Goal: Task Accomplishment & Management: Manage account settings

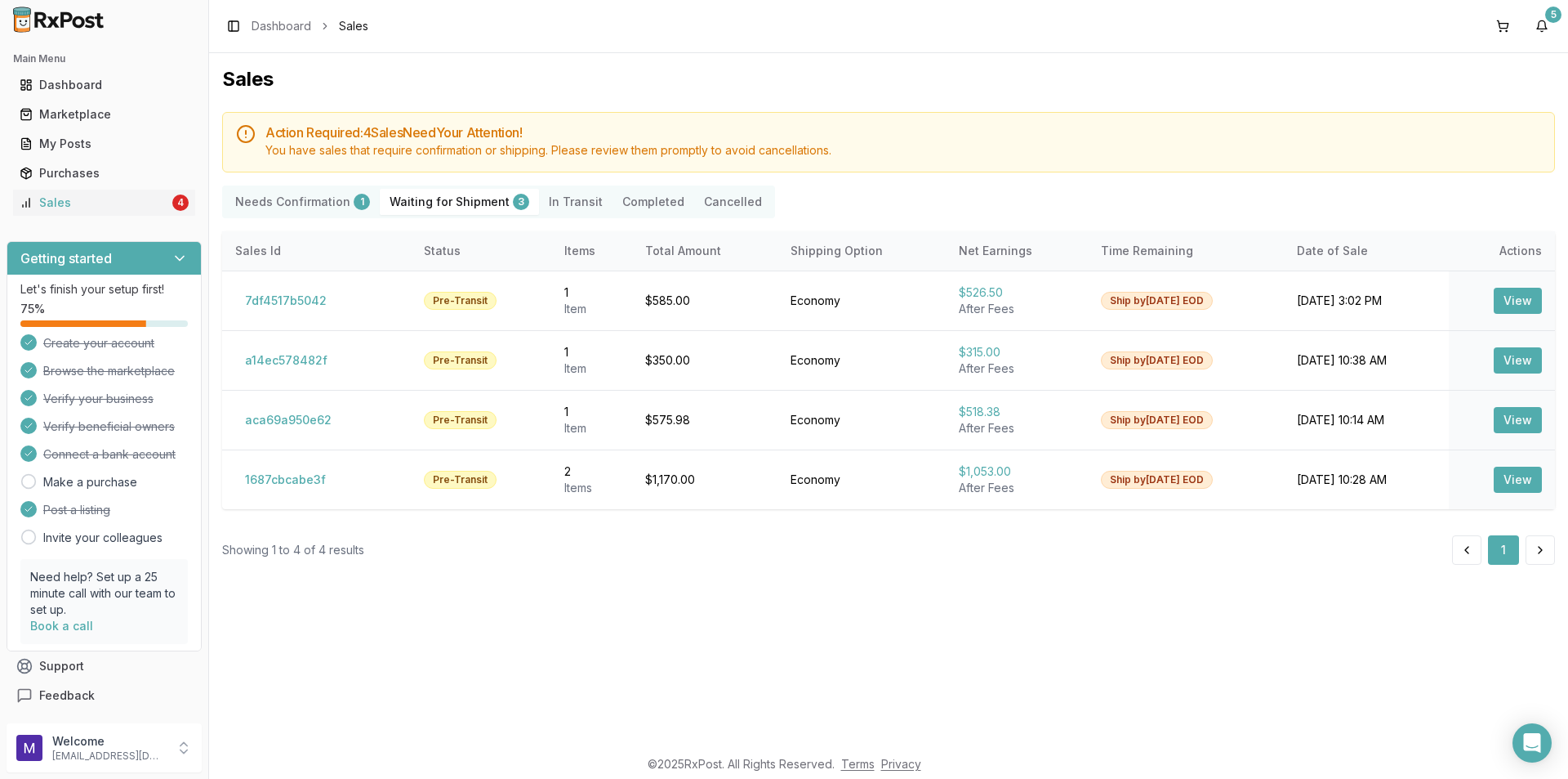
click at [65, 216] on div "Main Menu Dashboard Marketplace My Posts Purchases Sales 4" at bounding box center [104, 130] width 208 height 183
click at [61, 209] on div "Sales" at bounding box center [94, 202] width 149 height 16
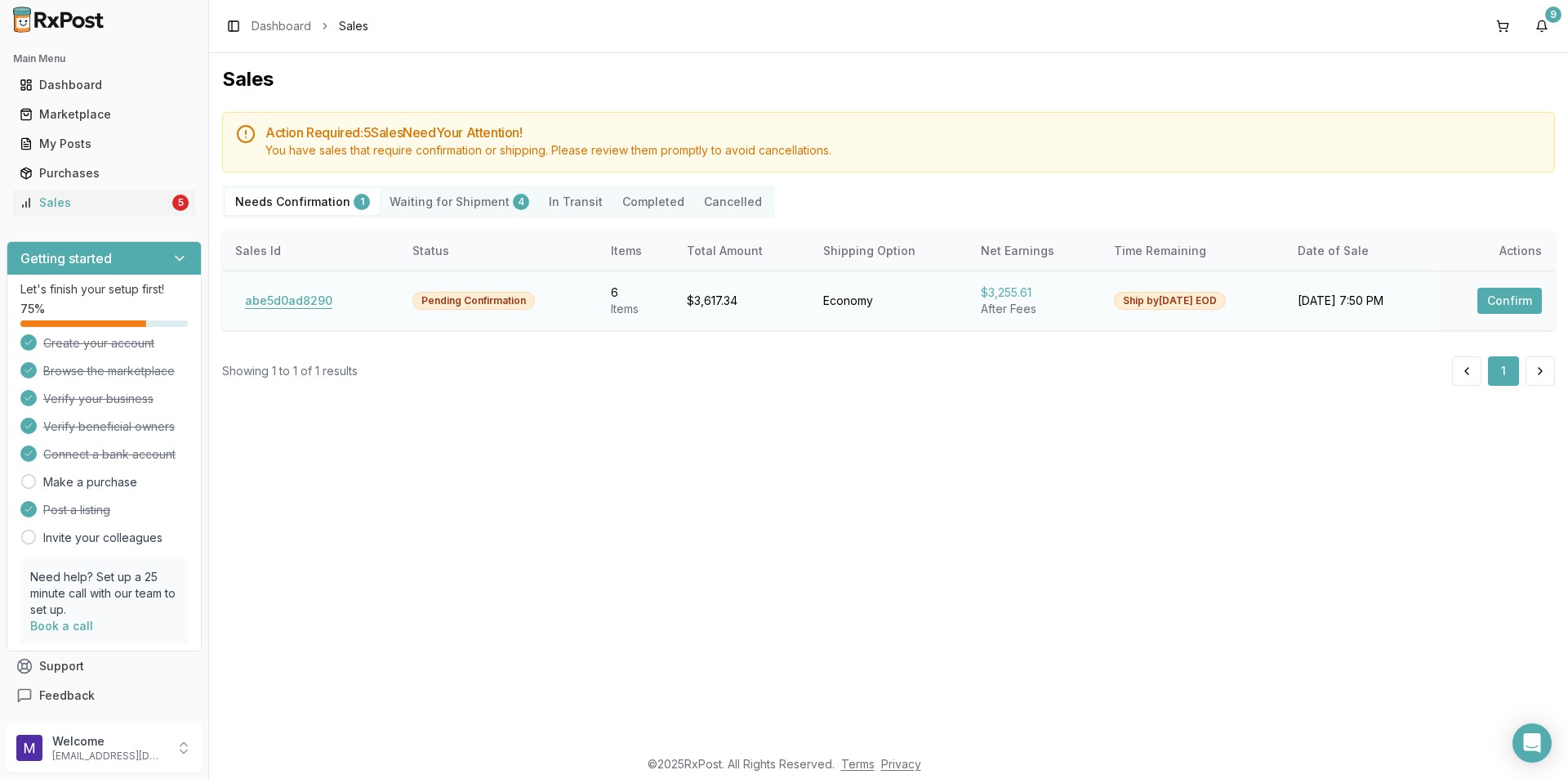
click at [289, 305] on button "abe5d0ad8290" at bounding box center [289, 300] width 107 height 26
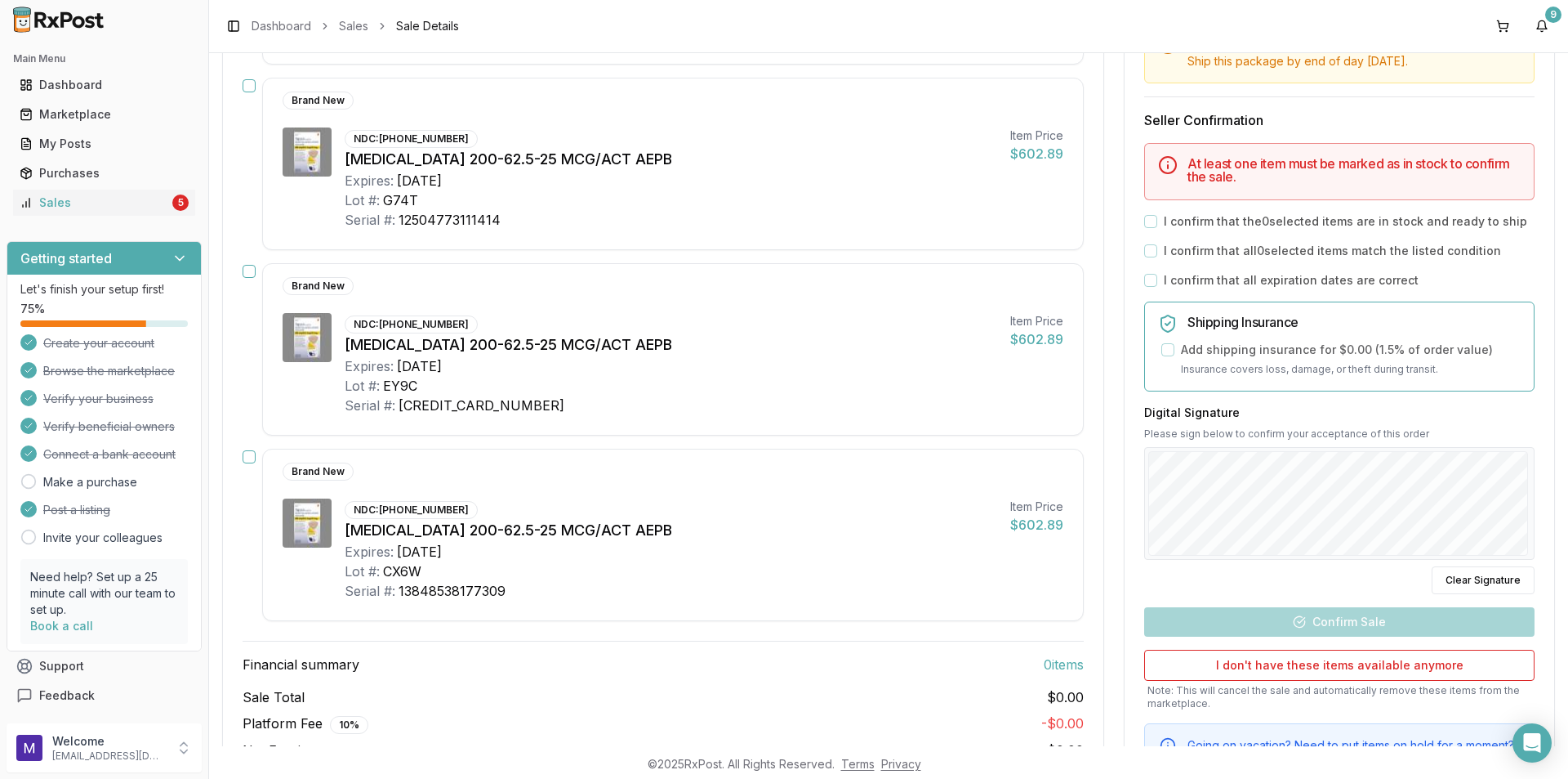
scroll to position [787, 0]
click at [250, 456] on button "button" at bounding box center [248, 457] width 13 height 13
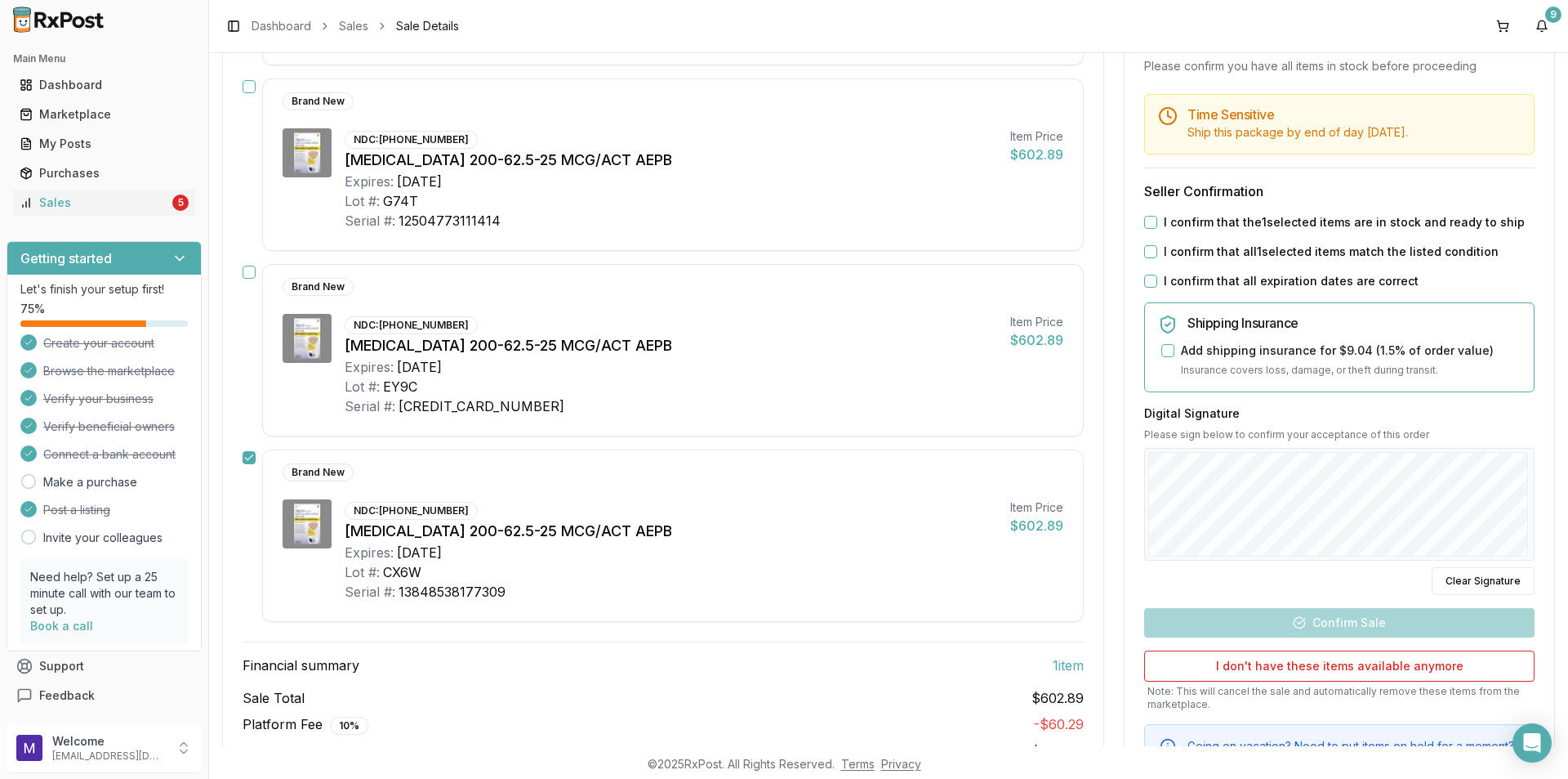
click at [250, 267] on button "button" at bounding box center [248, 272] width 13 height 13
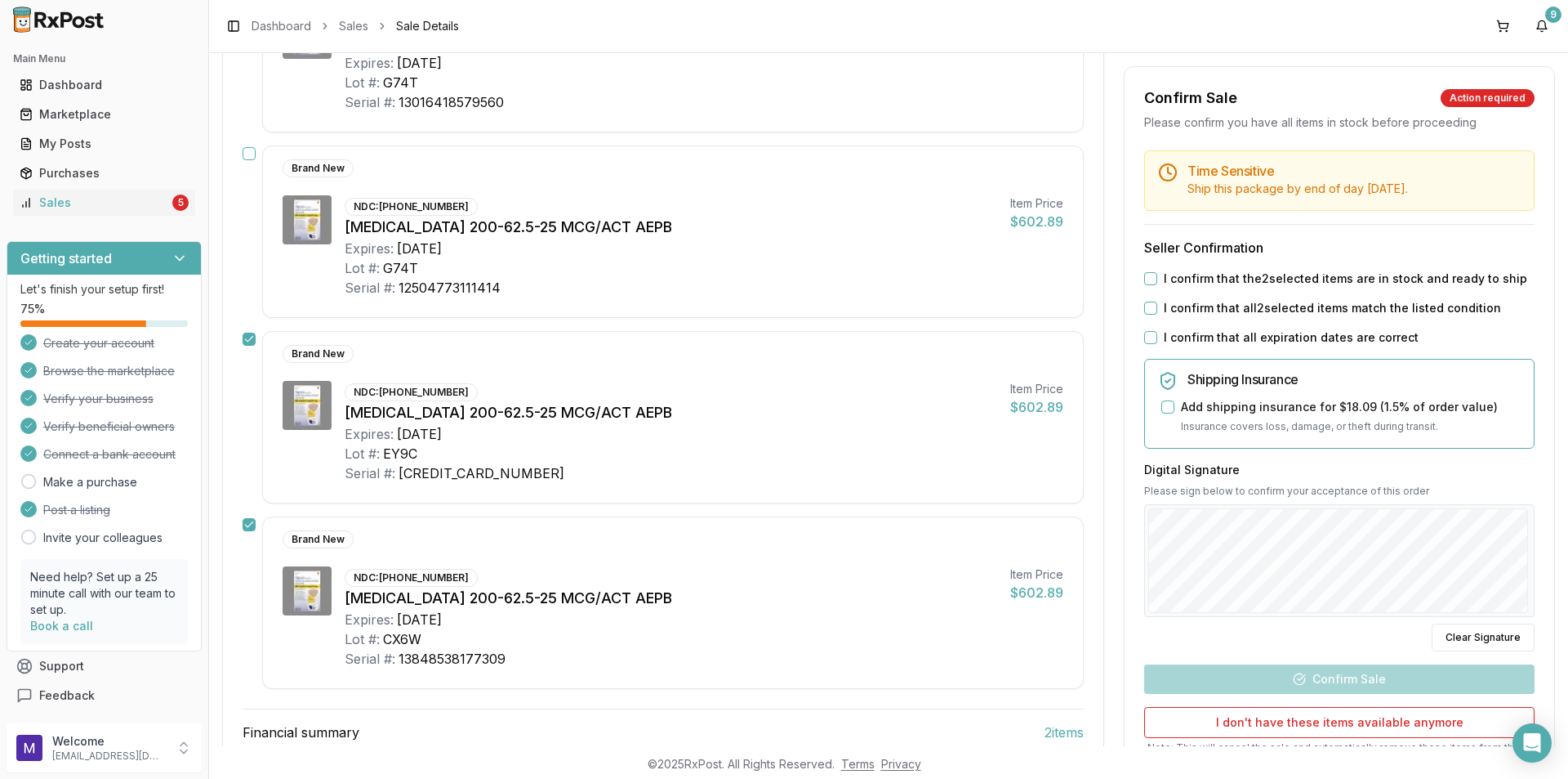
scroll to position [718, 0]
click at [252, 153] on button "button" at bounding box center [248, 154] width 13 height 13
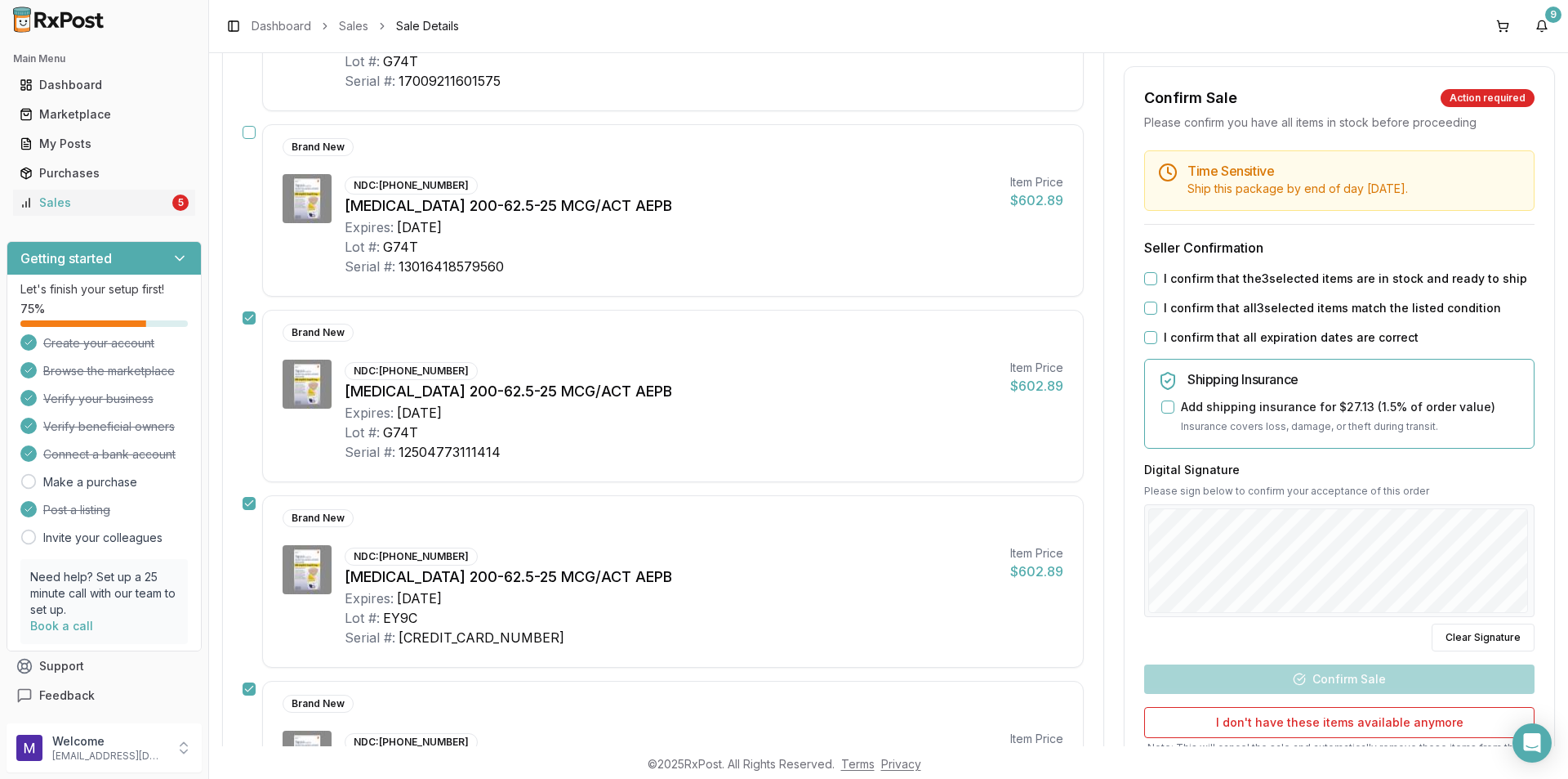
scroll to position [555, 0]
click at [247, 143] on div "Brand New NDC: [PHONE_NUMBER] [MEDICAL_DATA] 200-62.5-25 MCG/ACT AEPB Expires: …" at bounding box center [662, 211] width 841 height 173
click at [250, 129] on button "button" at bounding box center [248, 133] width 13 height 13
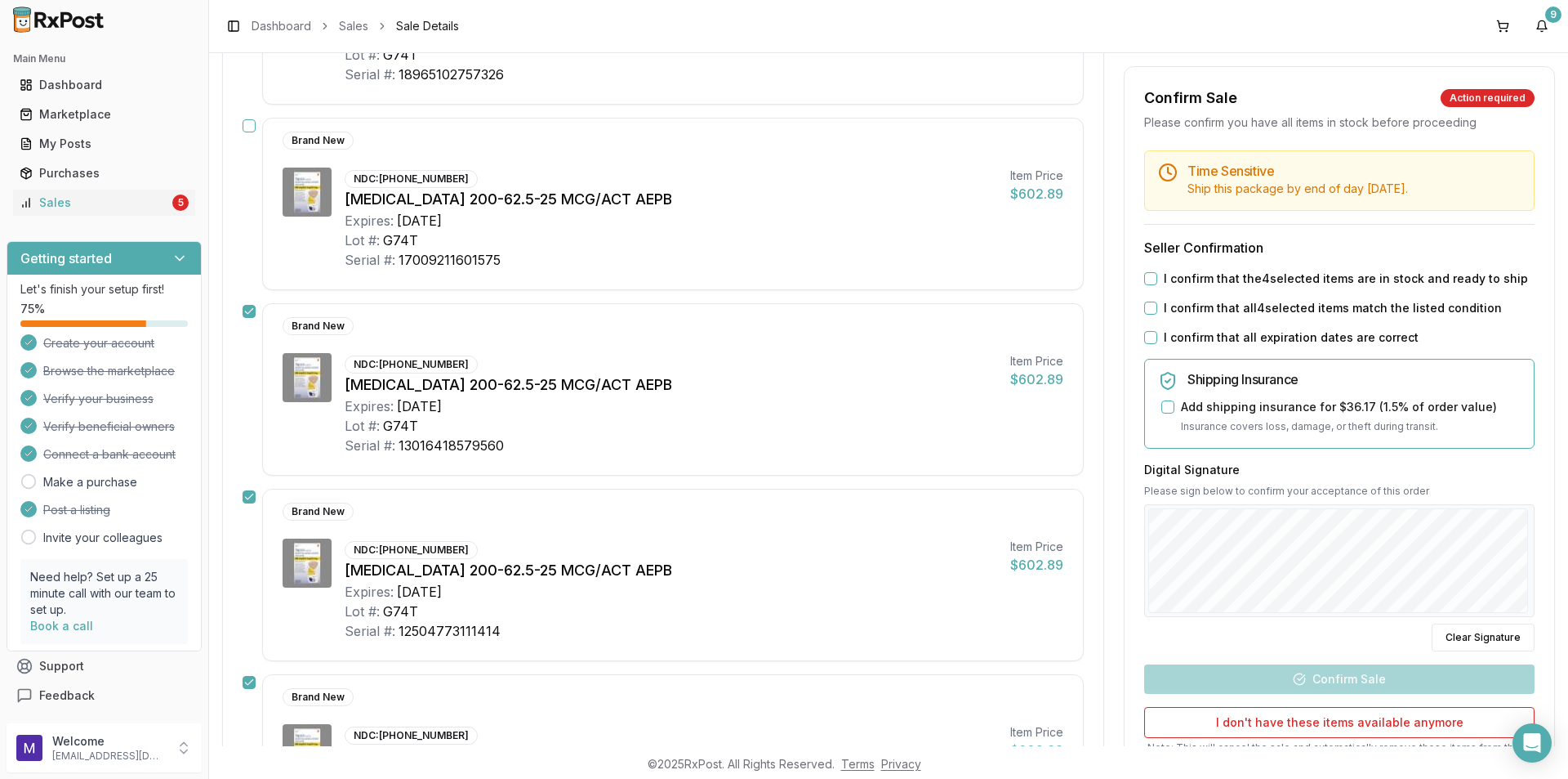
scroll to position [375, 0]
click at [250, 129] on button "button" at bounding box center [248, 126] width 13 height 13
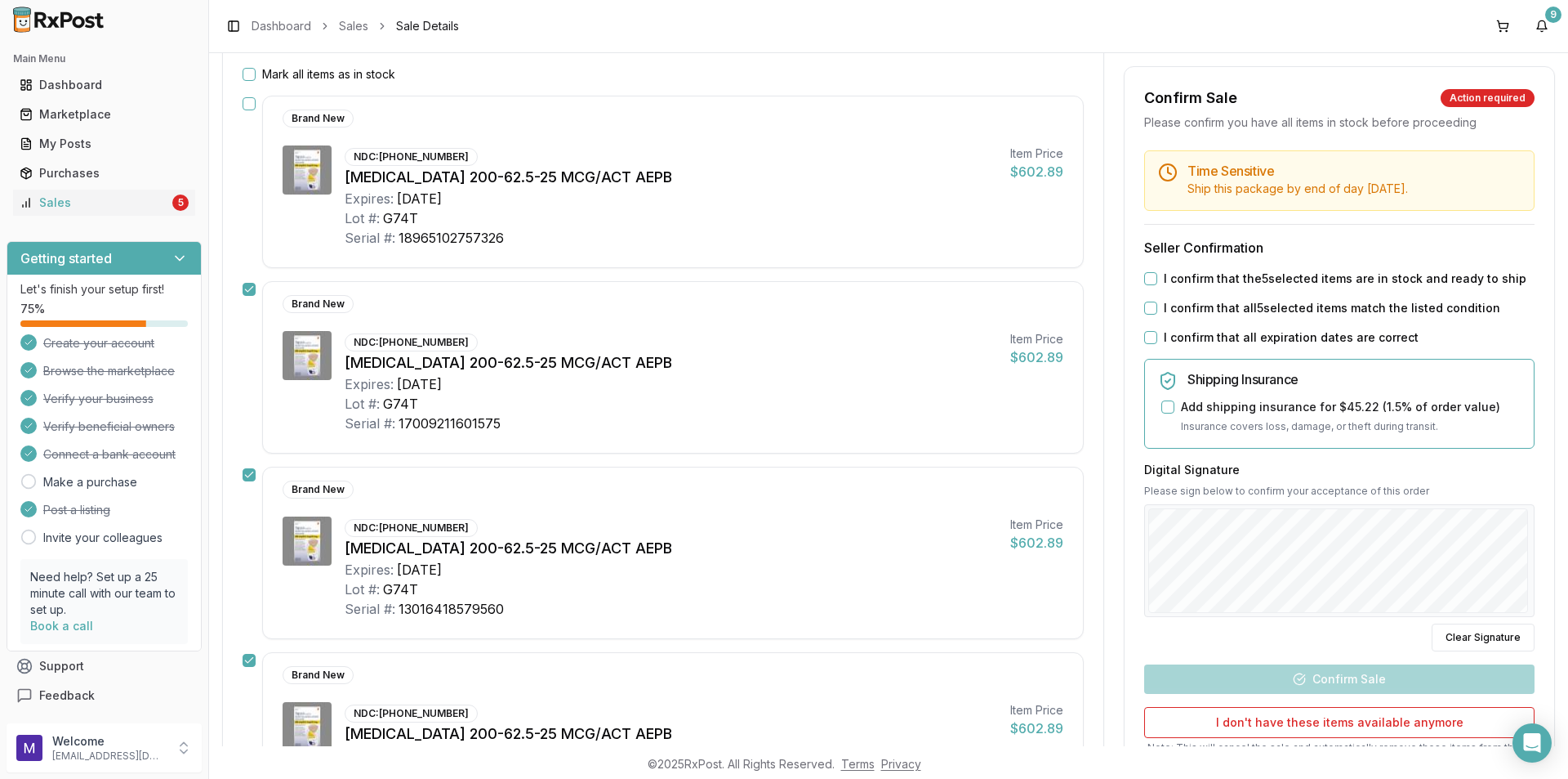
scroll to position [211, 0]
click at [247, 103] on button "button" at bounding box center [248, 105] width 13 height 13
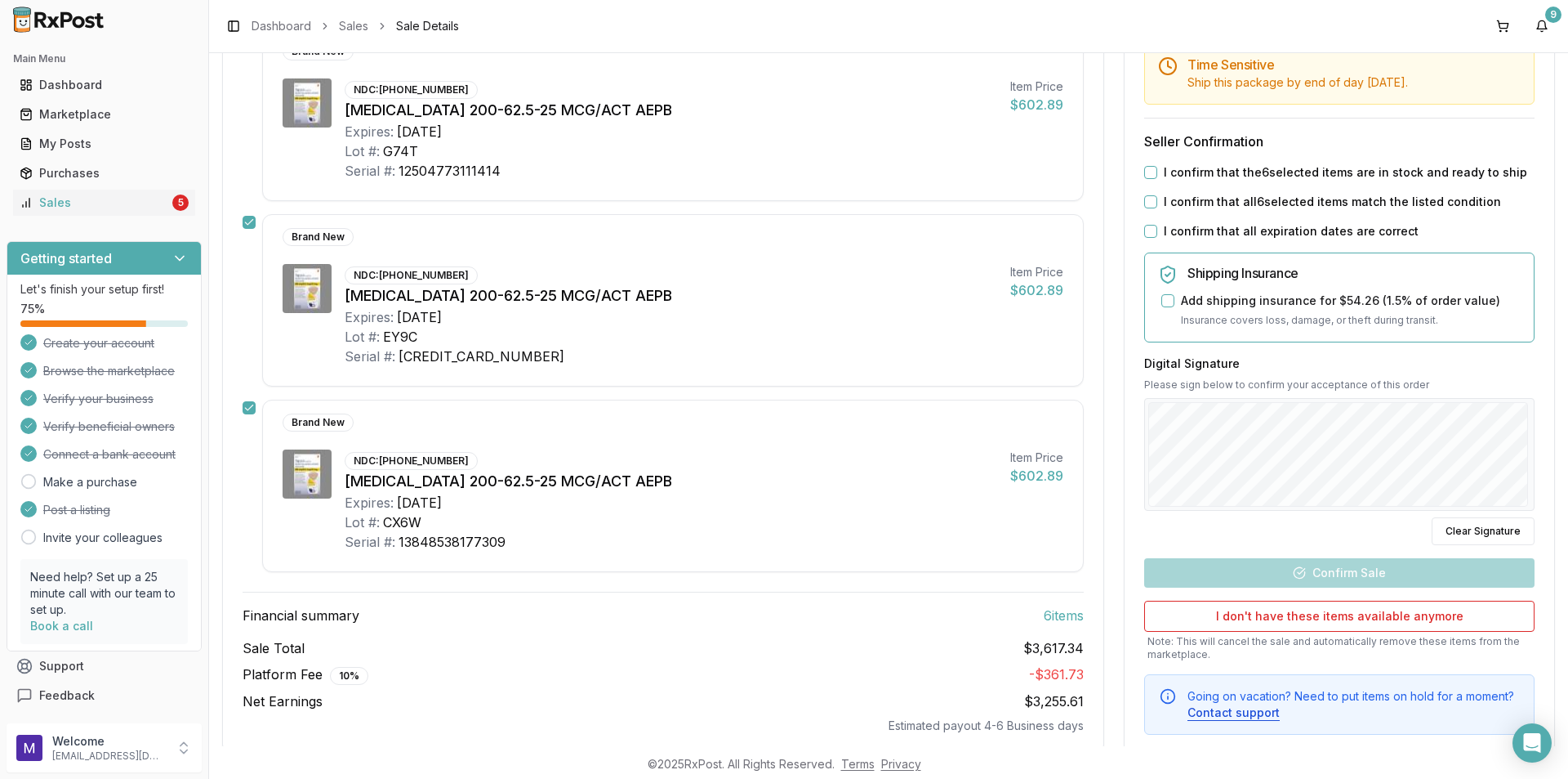
scroll to position [871, 0]
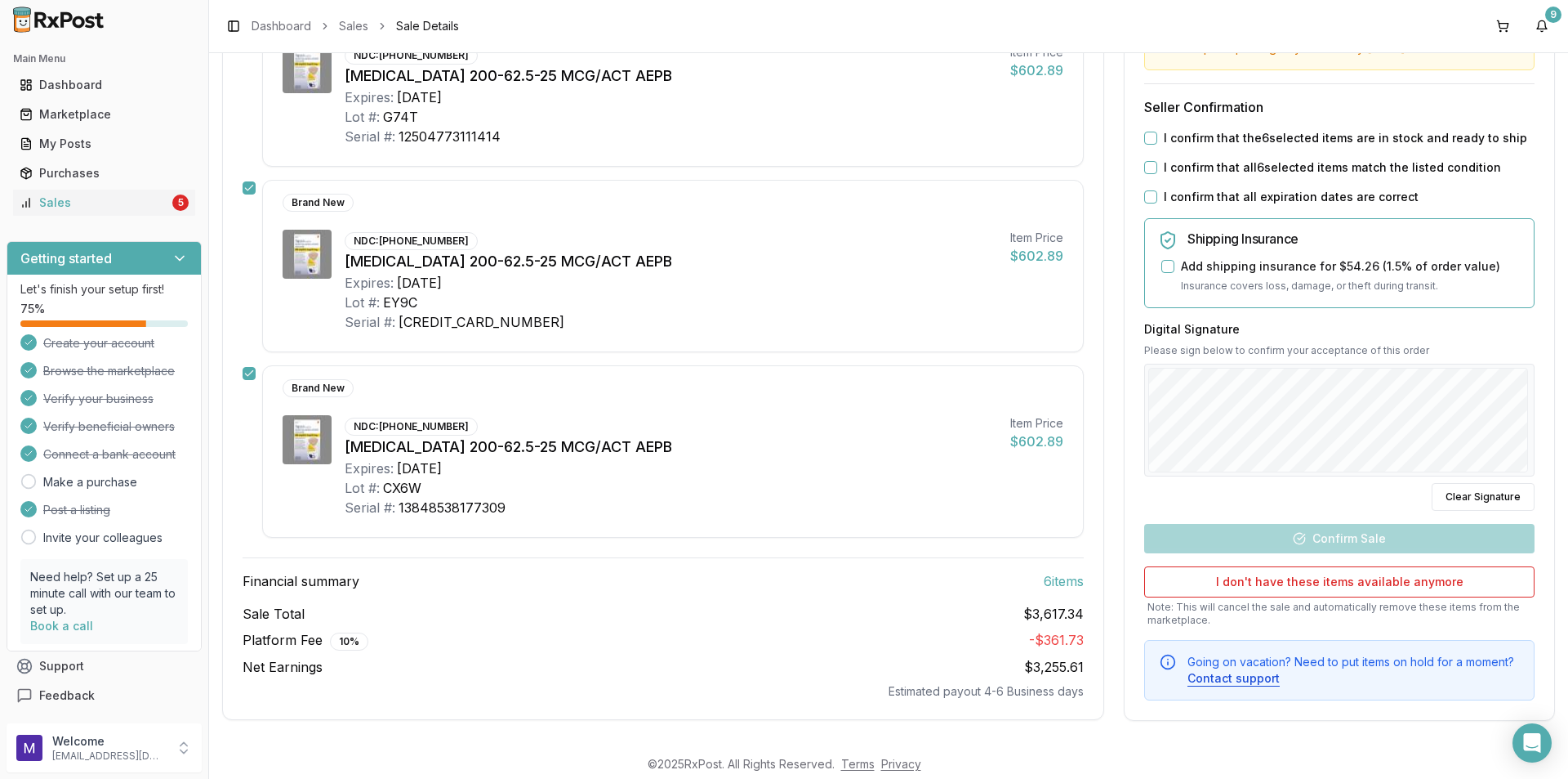
click at [1146, 143] on button "I confirm that the 6 selected items are in stock and ready to ship" at bounding box center [1150, 138] width 13 height 13
click at [1151, 175] on div "I confirm that all 6 selected items match the listed condition" at bounding box center [1339, 167] width 391 height 16
click at [1152, 206] on div "Time Sensitive Ship this package by end of day [DATE] . Seller Confirmation I c…" at bounding box center [1339, 355] width 430 height 691
click at [1152, 199] on button "I confirm that all expiration dates are correct" at bounding box center [1150, 196] width 13 height 13
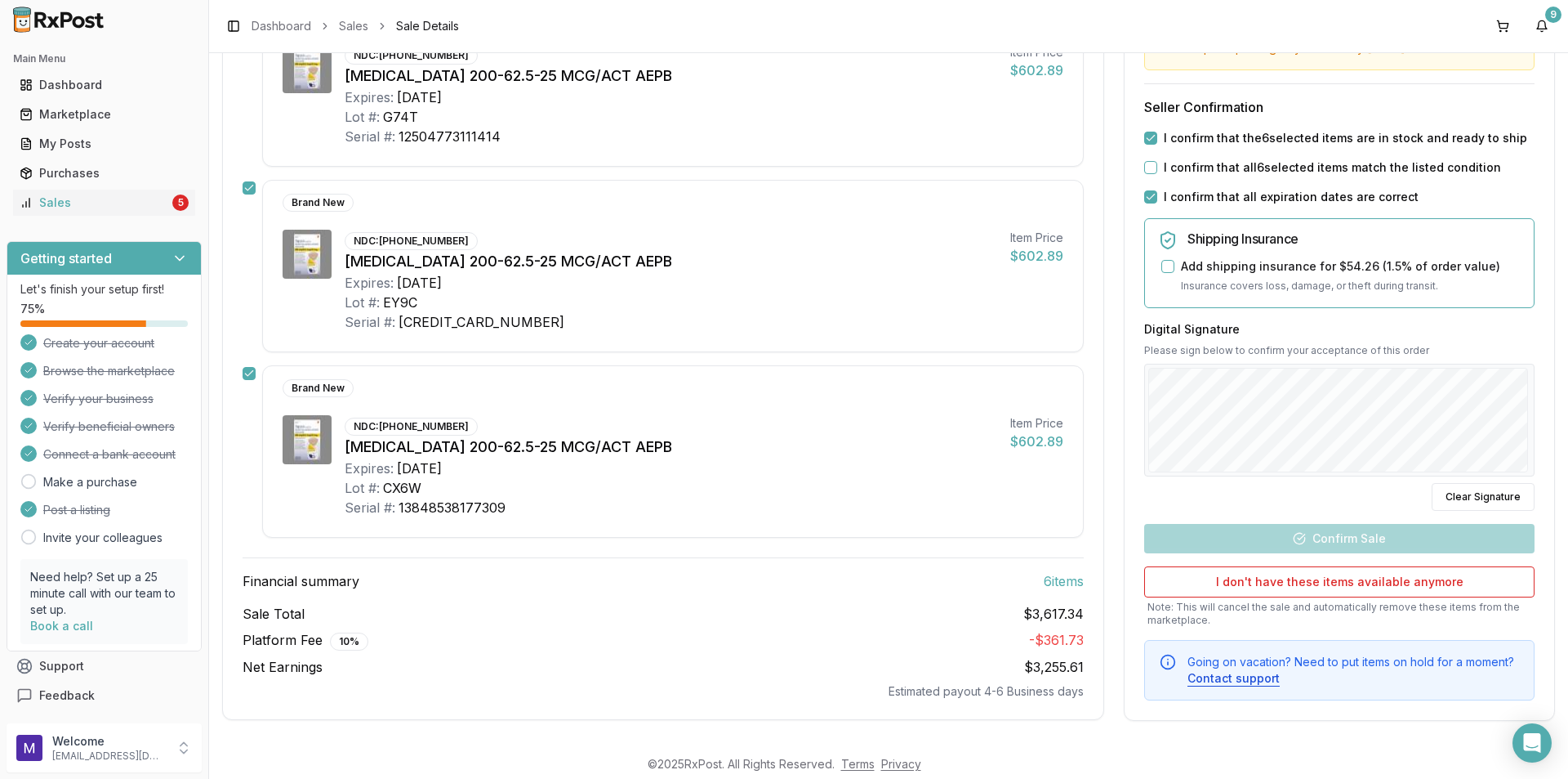
click at [1148, 162] on button "I confirm that all 6 selected items match the listed condition" at bounding box center [1150, 167] width 13 height 13
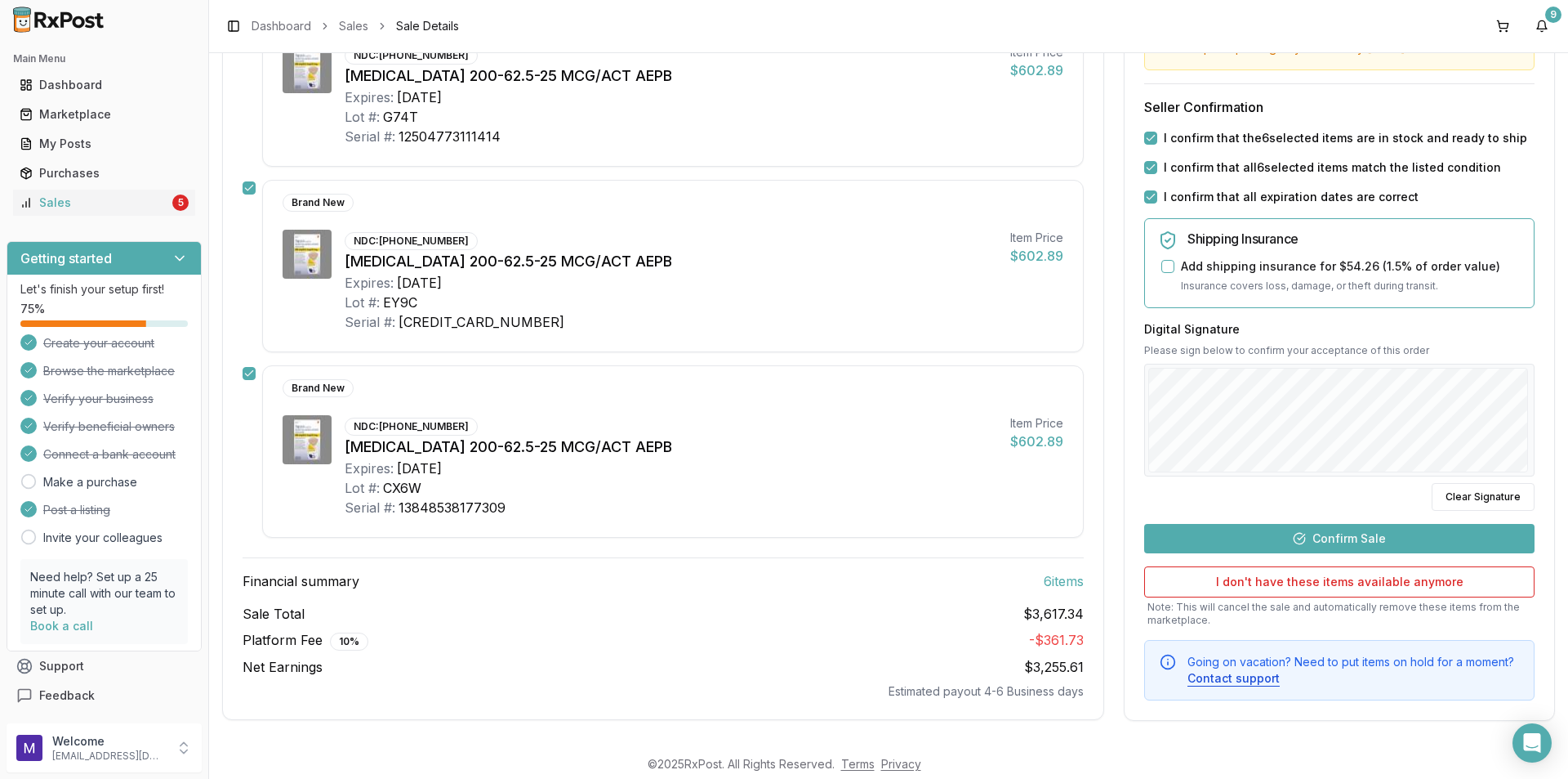
click at [1263, 539] on button "Confirm Sale" at bounding box center [1339, 537] width 391 height 29
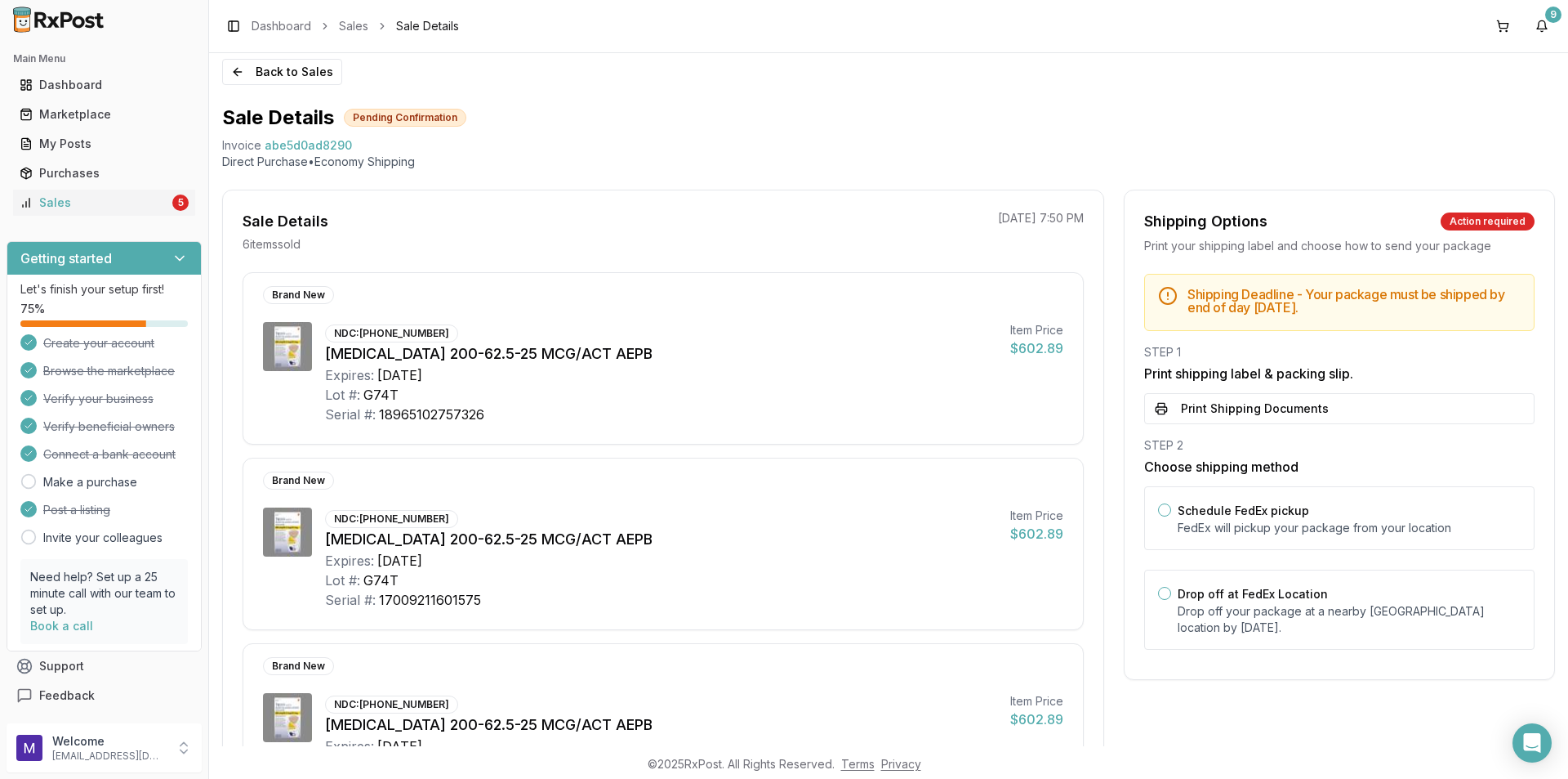
scroll to position [0, 0]
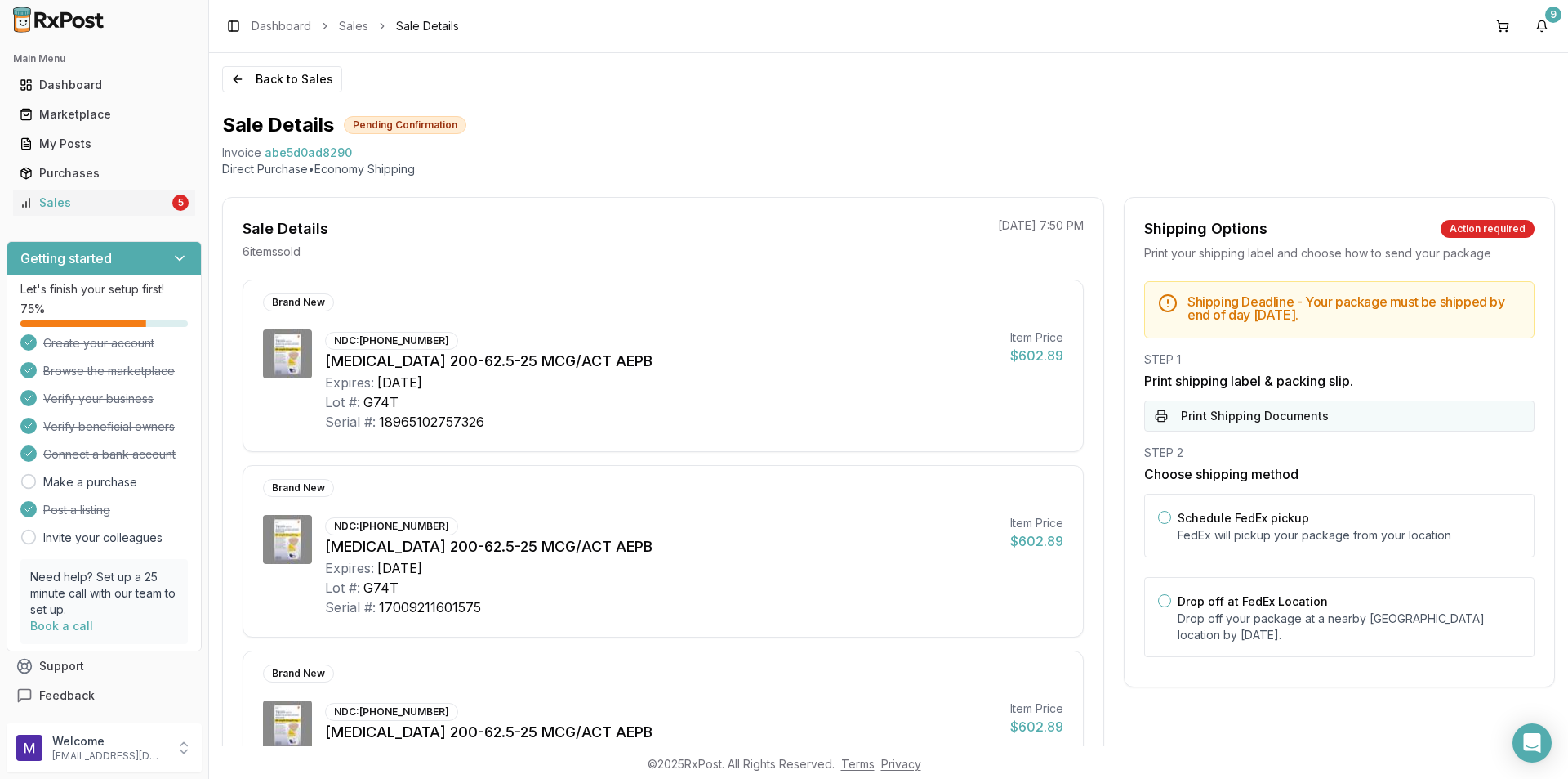
click at [1322, 407] on button "Print Shipping Documents" at bounding box center [1339, 416] width 391 height 31
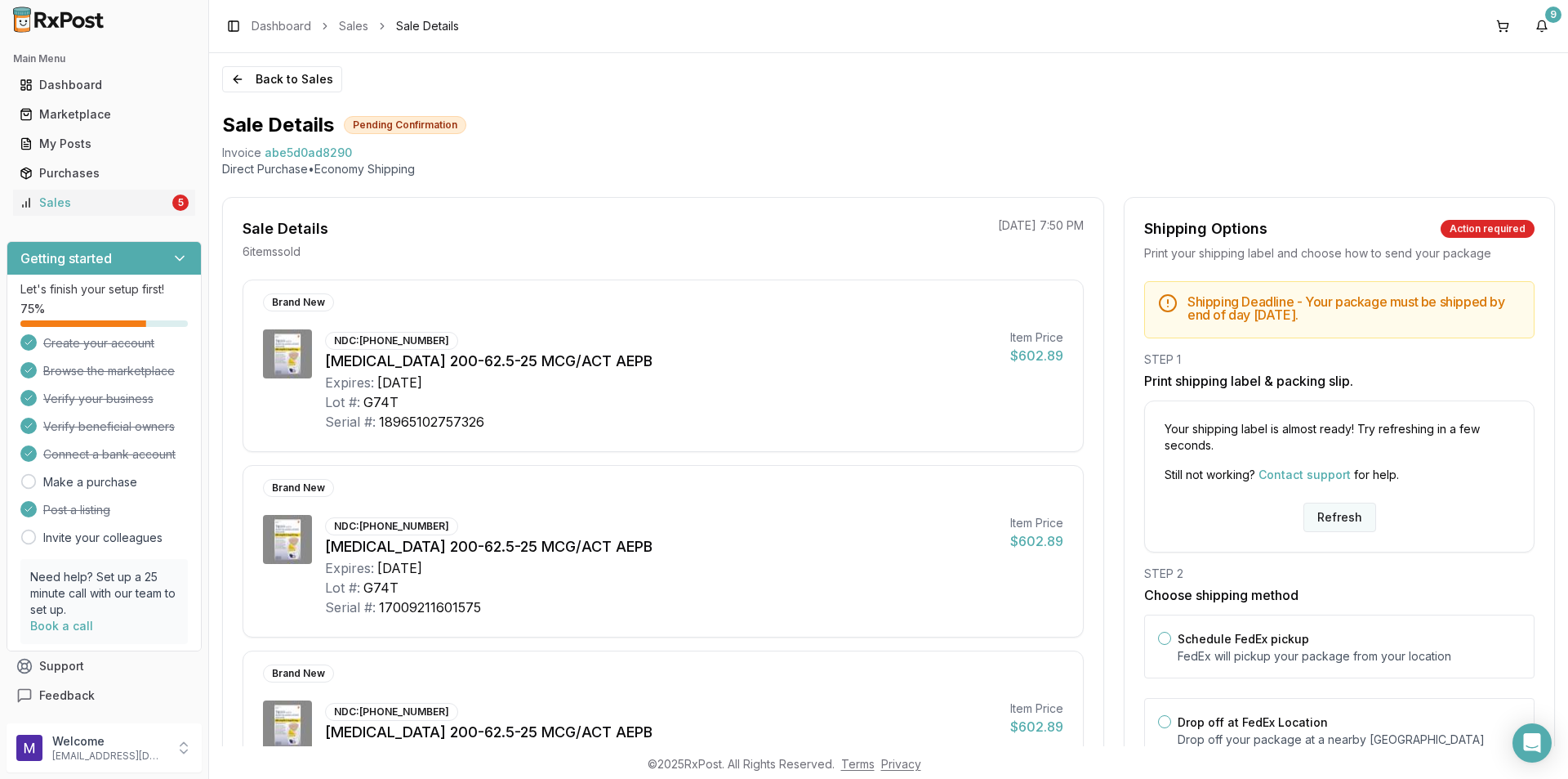
click at [1324, 517] on button "Refresh" at bounding box center [1339, 517] width 73 height 29
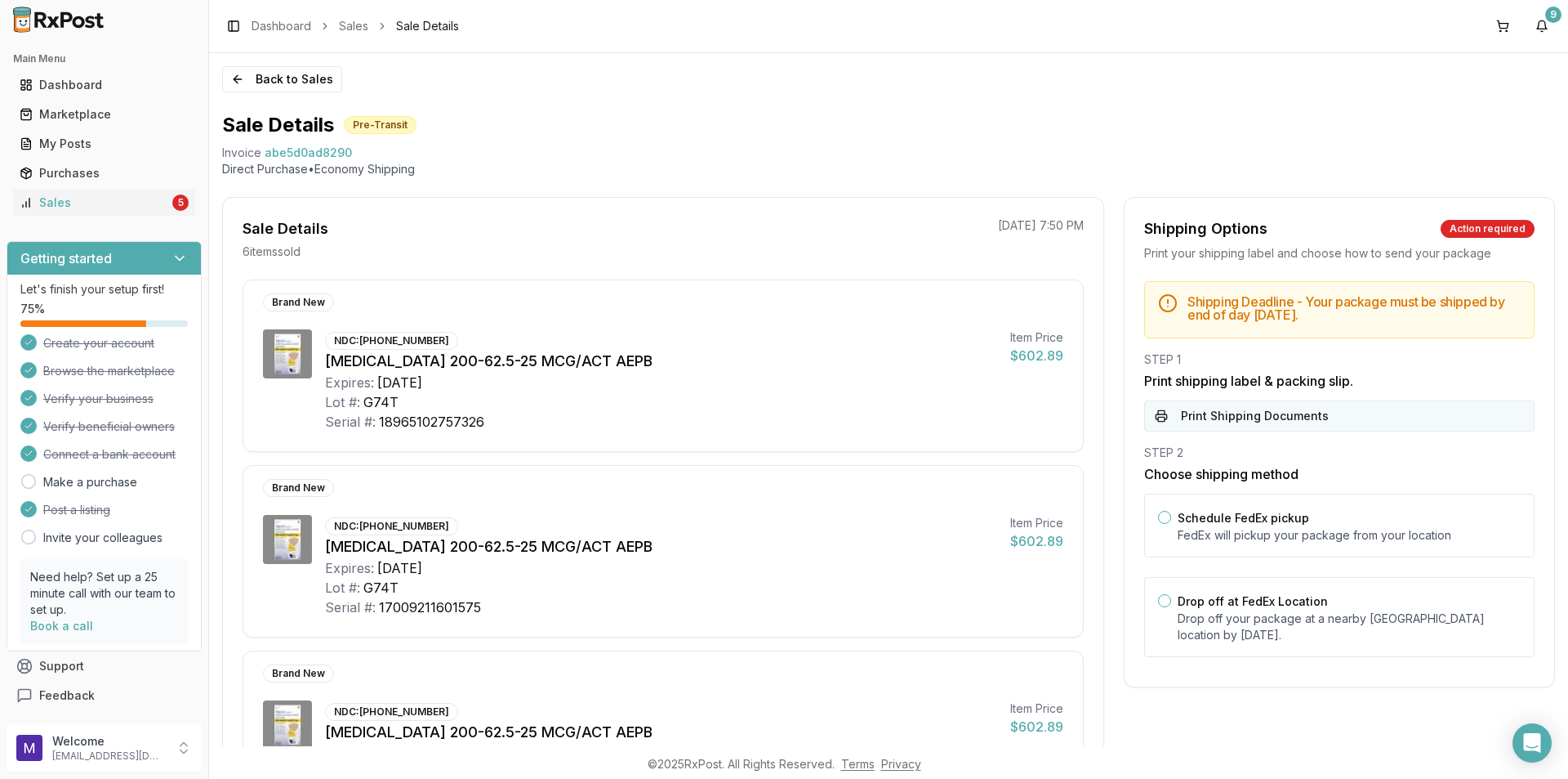
click at [1263, 419] on button "Print Shipping Documents" at bounding box center [1339, 416] width 391 height 31
click at [48, 202] on div "Sales" at bounding box center [94, 202] width 149 height 16
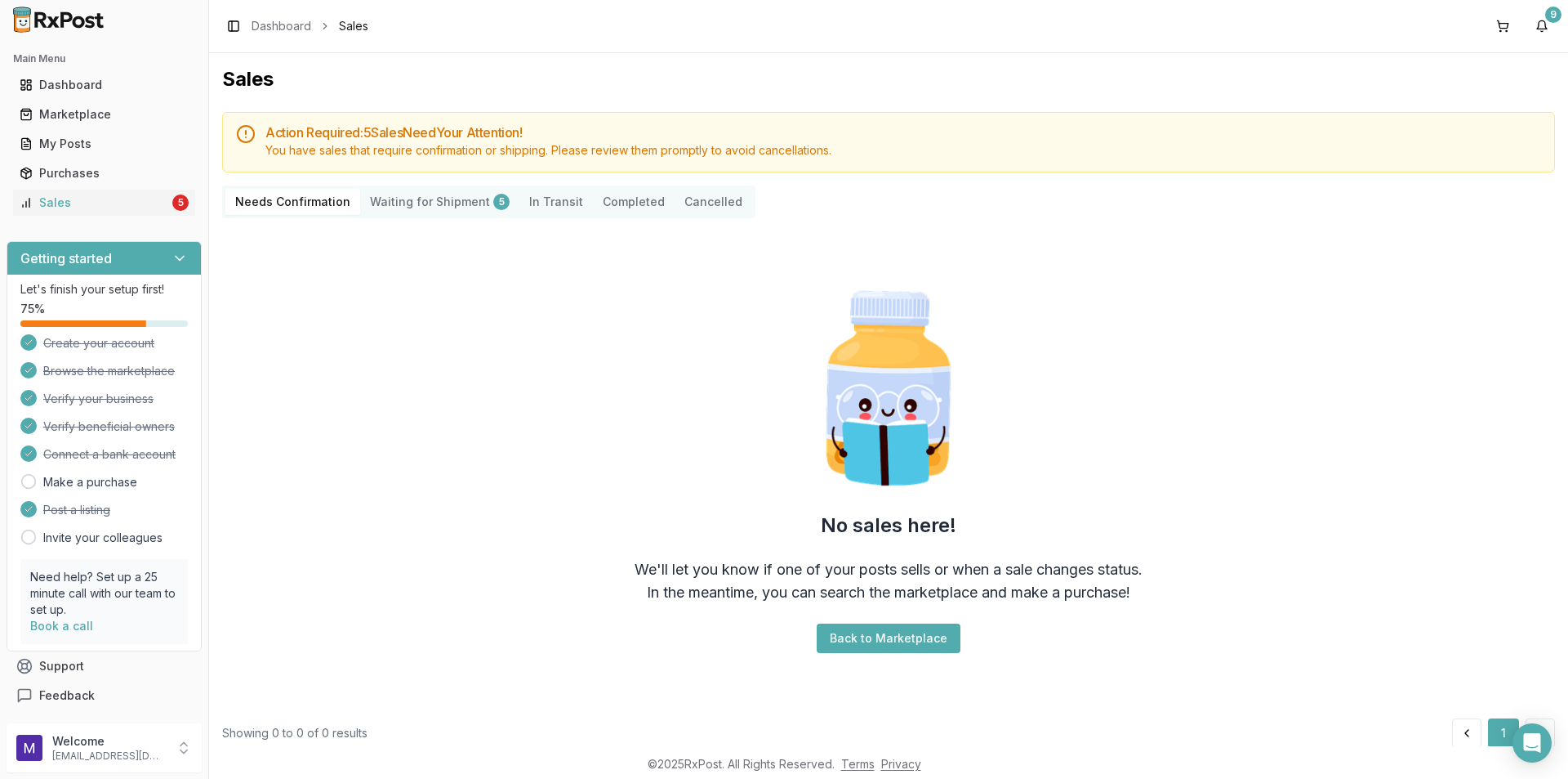
click at [397, 209] on Shipment "Waiting for Shipment 5" at bounding box center [439, 202] width 159 height 26
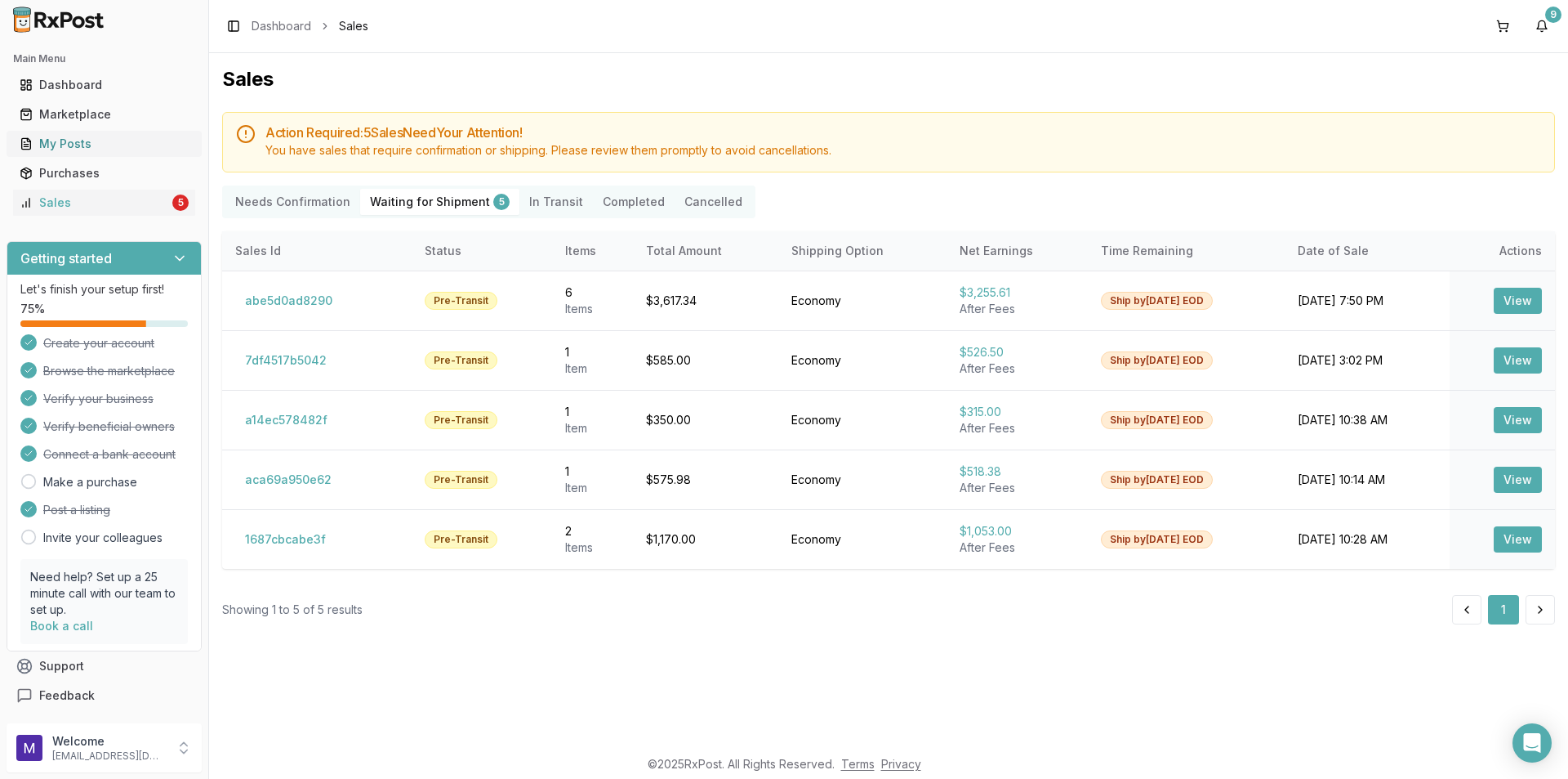
click at [80, 140] on div "My Posts" at bounding box center [104, 144] width 169 height 16
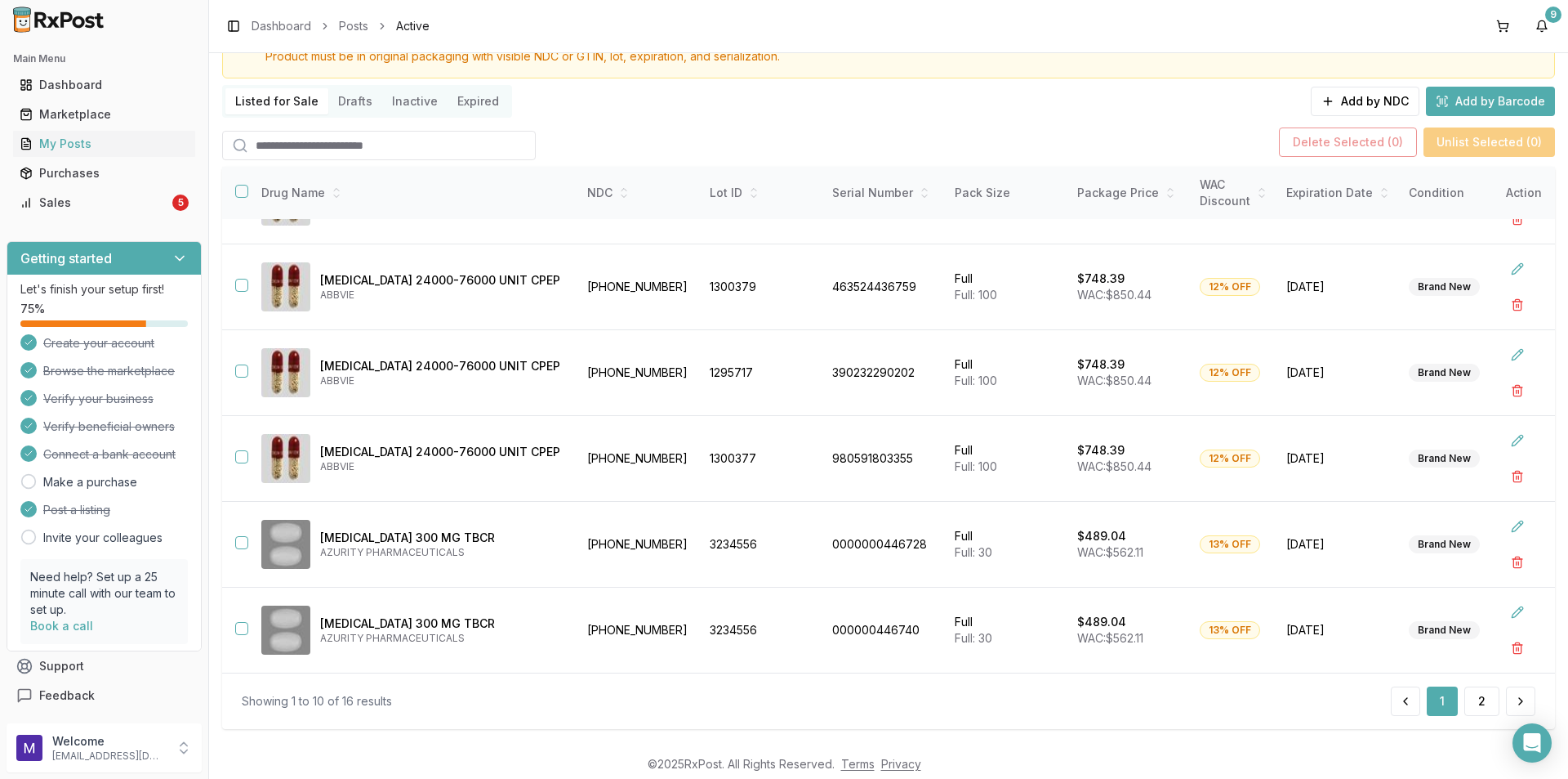
scroll to position [103, 0]
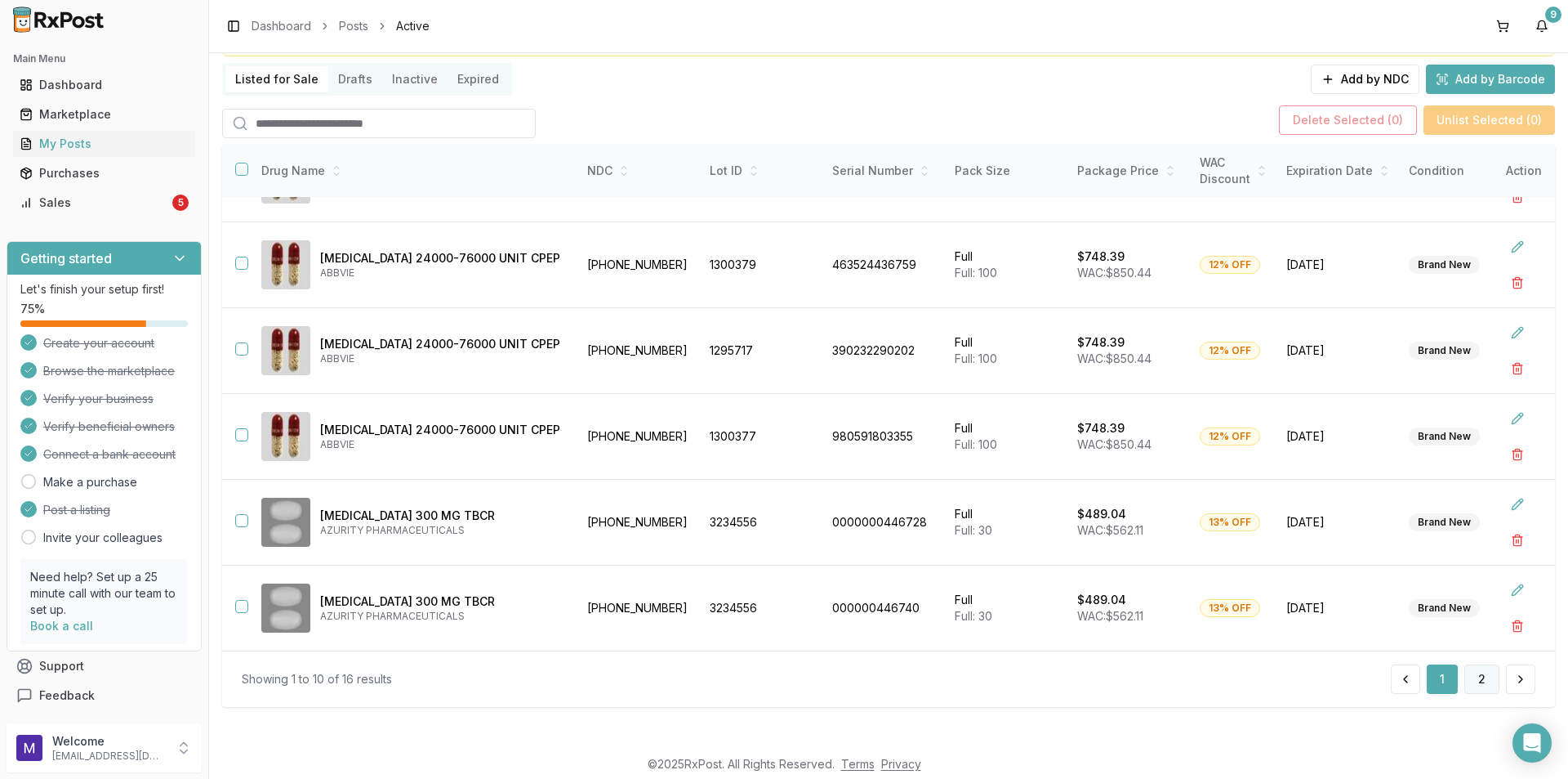
click at [1473, 671] on button "2" at bounding box center [1482, 679] width 35 height 29
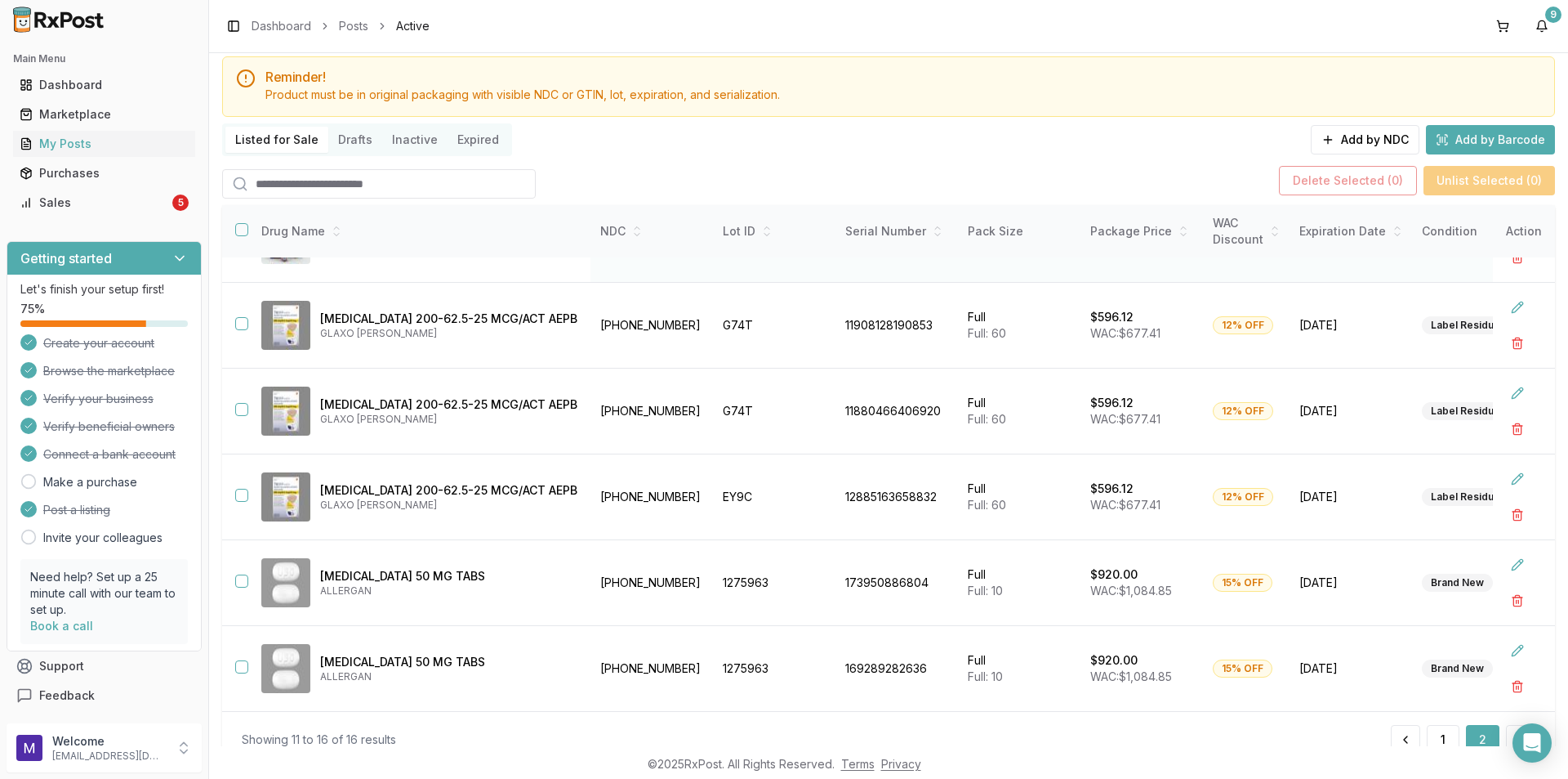
scroll to position [103, 0]
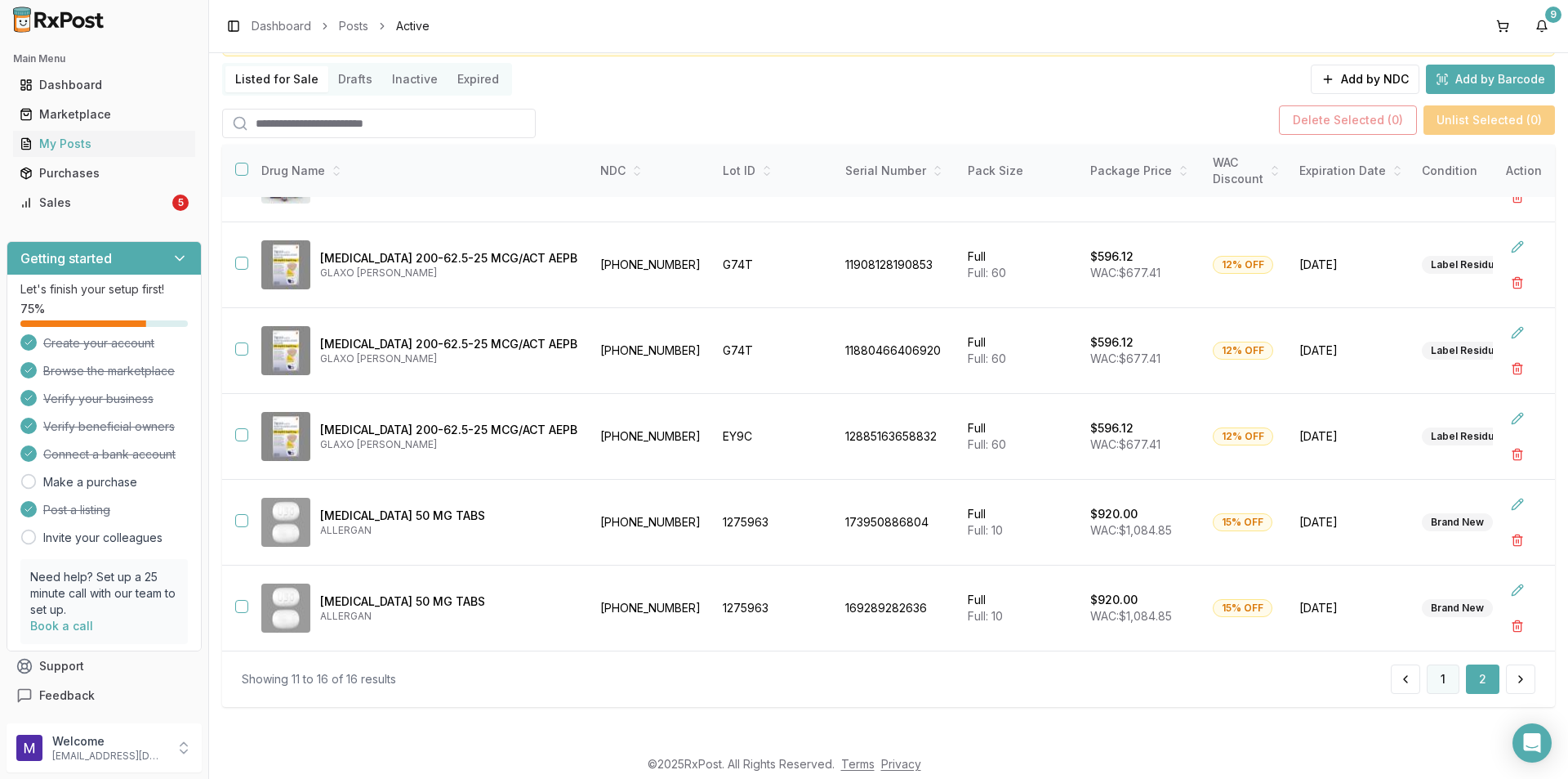
click at [1444, 680] on button "1" at bounding box center [1443, 679] width 33 height 29
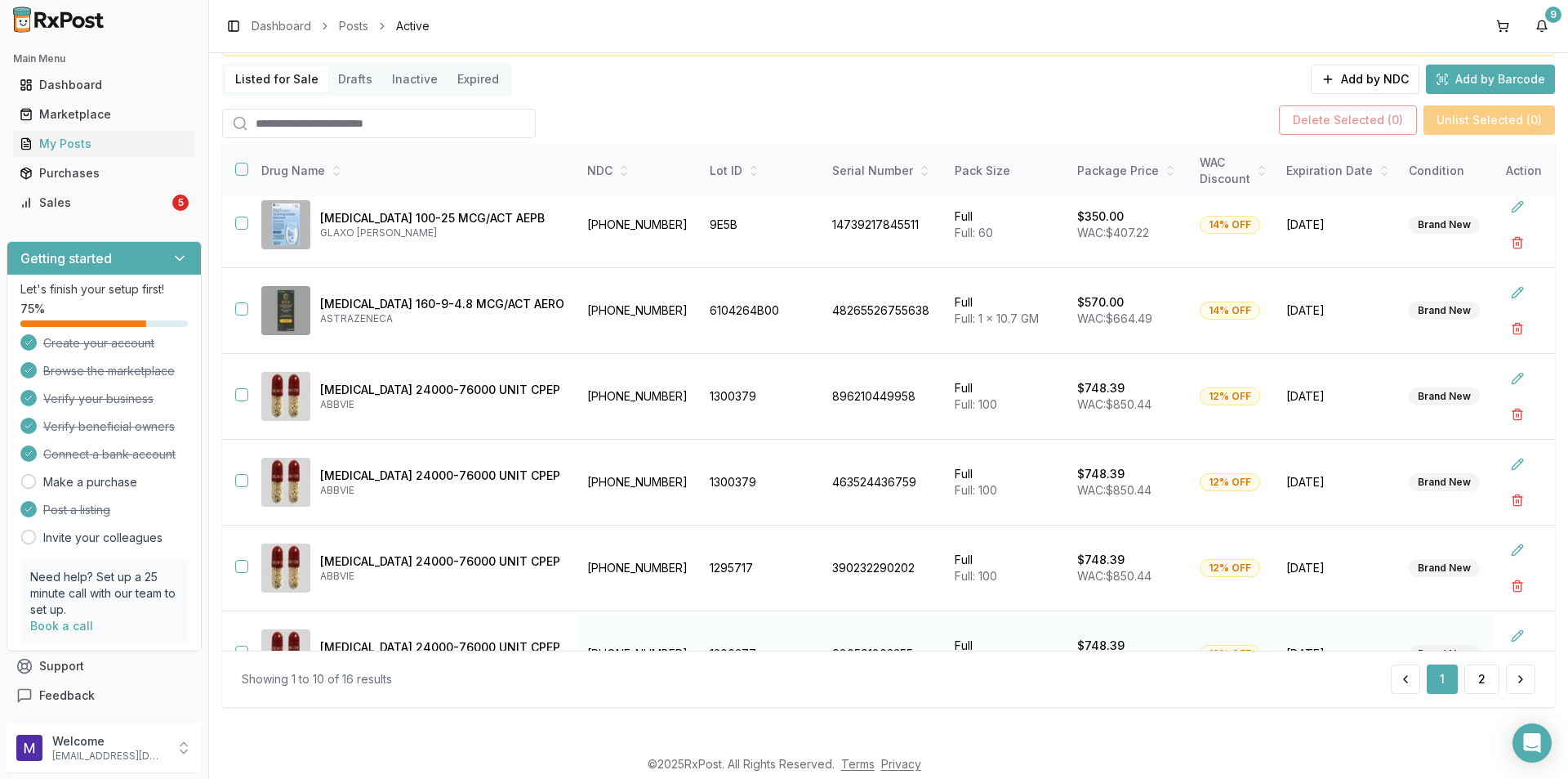
scroll to position [191, 0]
